Goal: Task Accomplishment & Management: Manage account settings

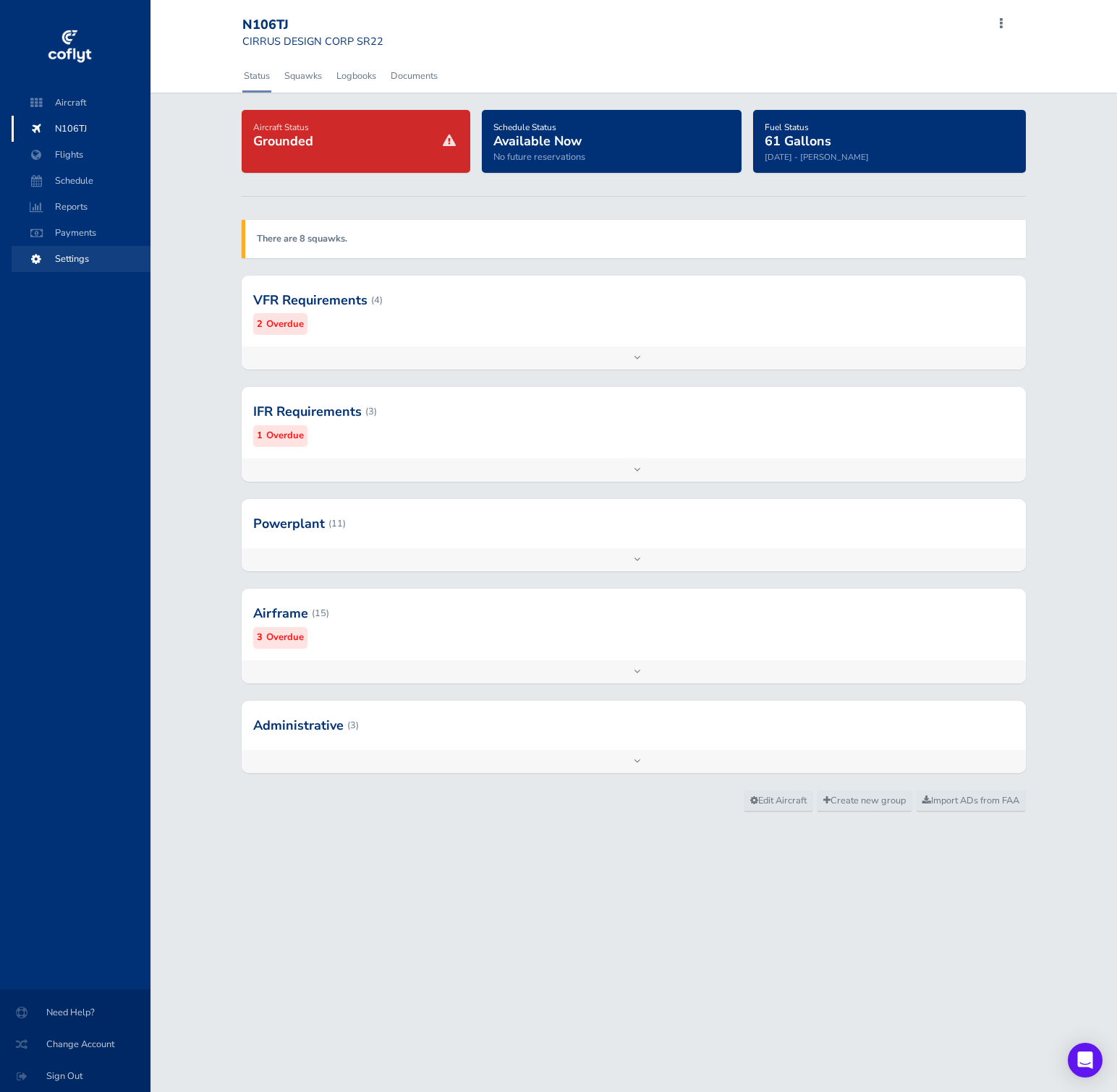
click at [90, 261] on span "Settings" at bounding box center [81, 259] width 110 height 26
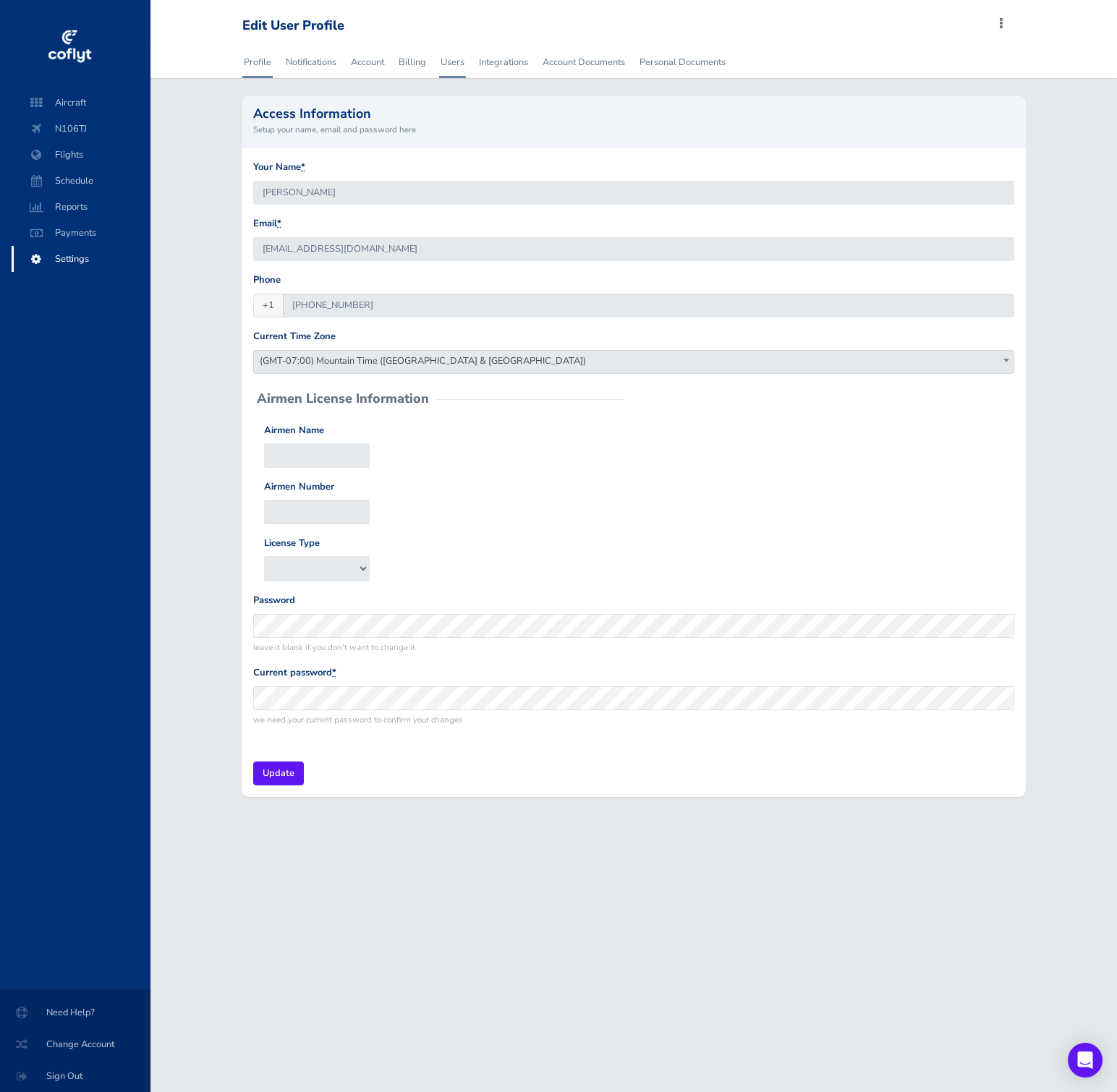
click at [450, 58] on link "Users" at bounding box center [452, 62] width 26 height 32
